Goal: Task Accomplishment & Management: Use online tool/utility

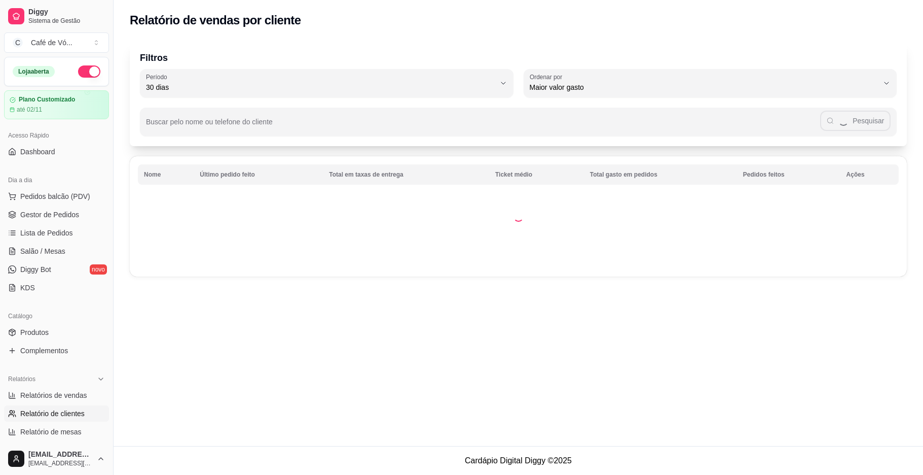
select select "30"
select select "HIGHEST_TOTAL_SPENT_WITH_ORDERS"
select select "ALL"
select select "0"
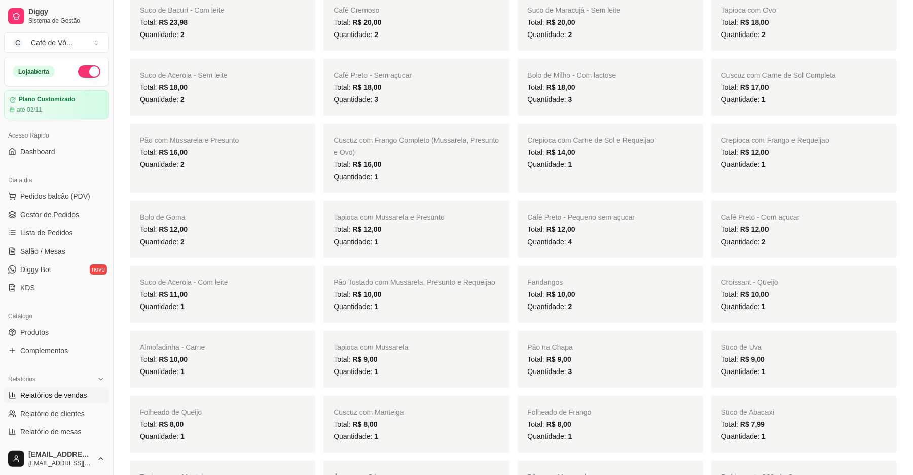
scroll to position [608, 0]
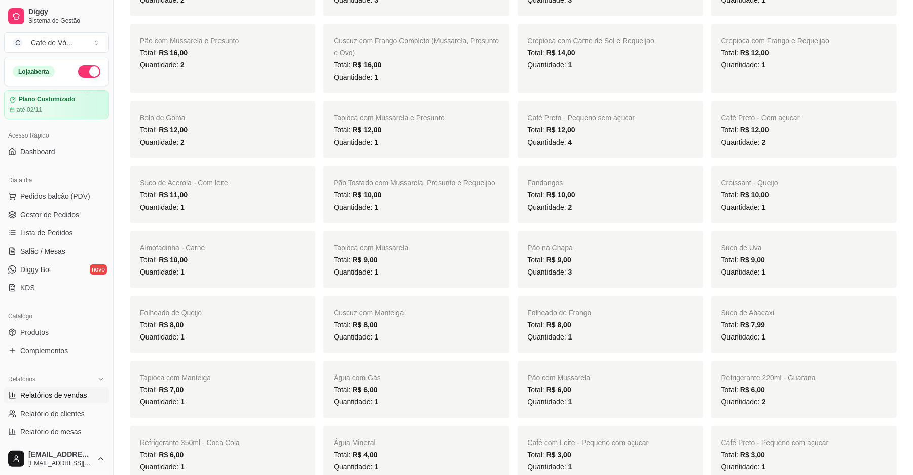
click at [4, 387] on link "Relatórios de vendas" at bounding box center [56, 395] width 105 height 16
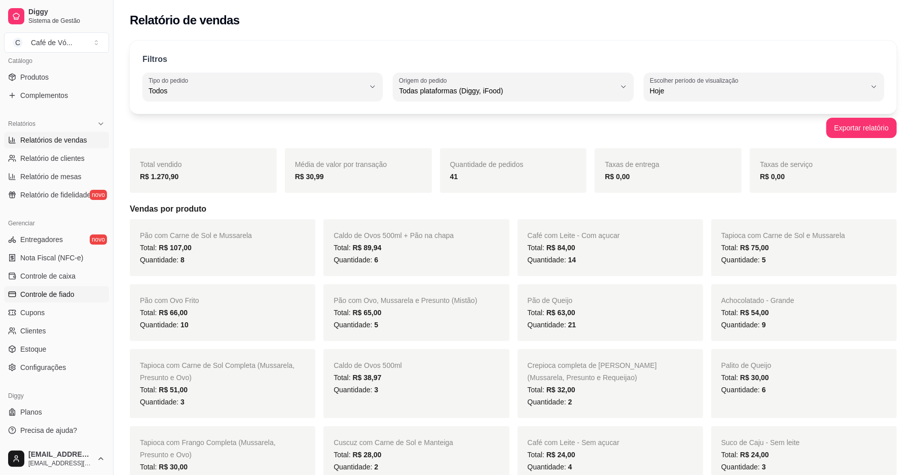
scroll to position [203, 0]
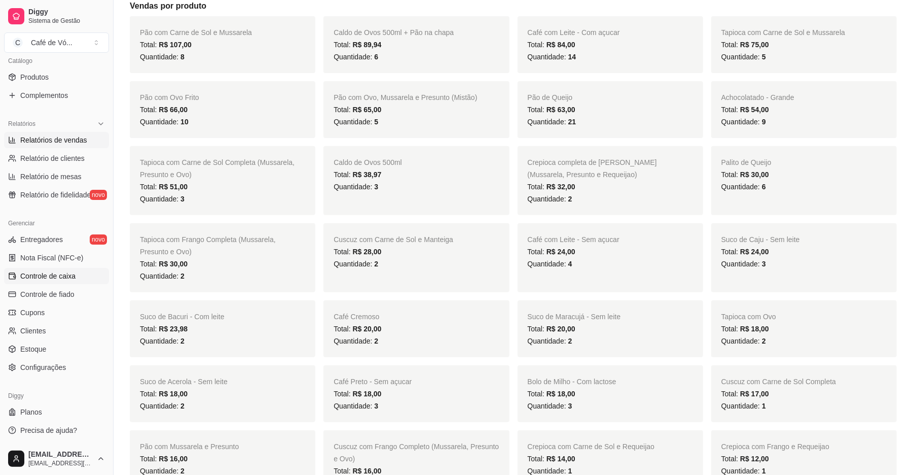
click at [19, 280] on link "Controle de caixa" at bounding box center [56, 276] width 105 height 16
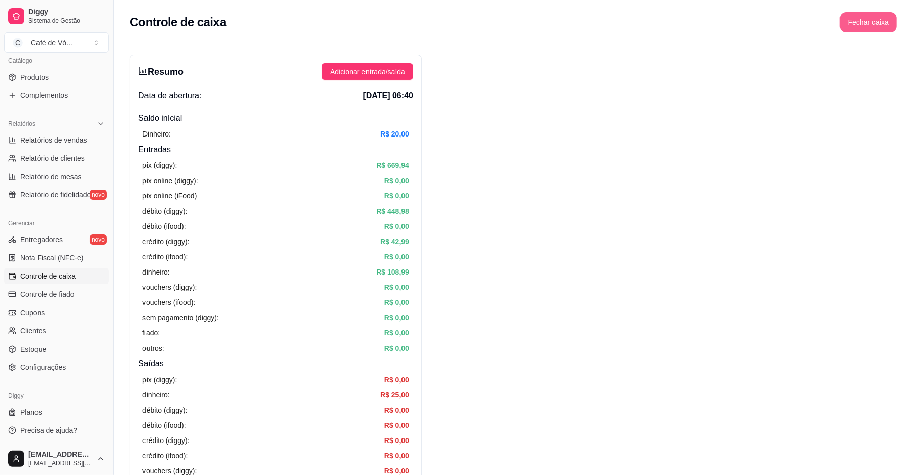
click at [870, 21] on button "Fechar caixa" at bounding box center [868, 22] width 57 height 20
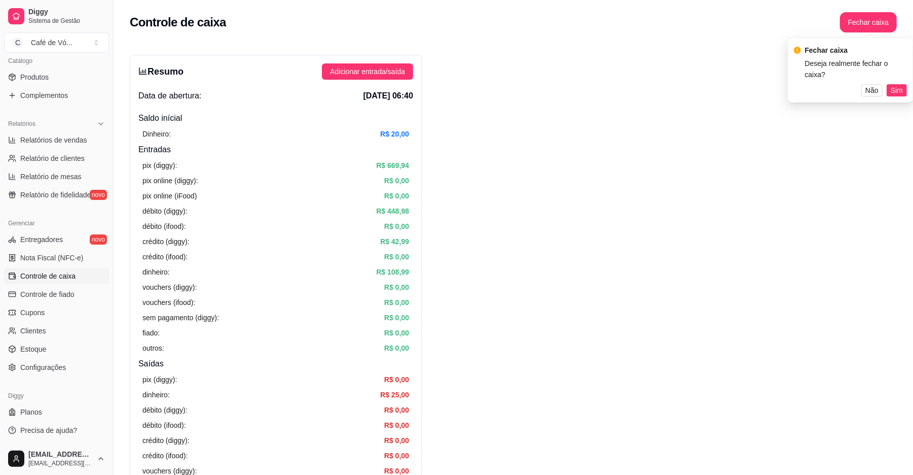
click at [889, 84] on button "Sim" at bounding box center [897, 90] width 20 height 12
